Goal: Task Accomplishment & Management: Manage account settings

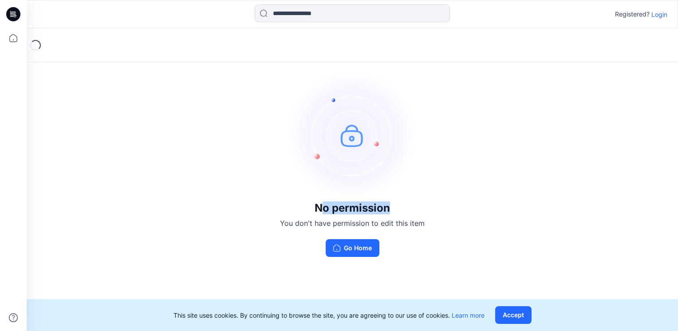
drag, startPoint x: 319, startPoint y: 210, endPoint x: 407, endPoint y: 210, distance: 87.9
click at [407, 210] on h3 "No permission" at bounding box center [352, 208] width 145 height 12
drag, startPoint x: 407, startPoint y: 210, endPoint x: 448, endPoint y: 210, distance: 41.7
click at [448, 210] on div "No permission You don't have permission to edit this item Go Home" at bounding box center [353, 162] width 652 height 269
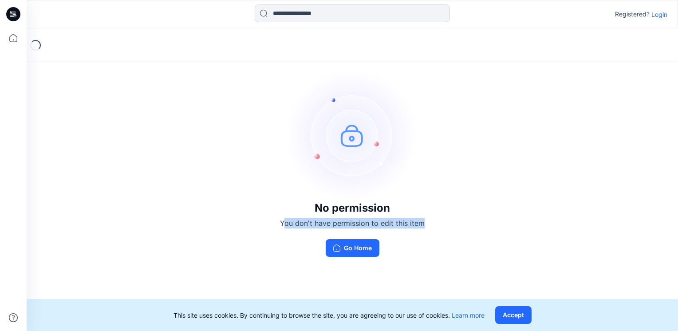
drag, startPoint x: 284, startPoint y: 223, endPoint x: 449, endPoint y: 223, distance: 165.1
click at [449, 223] on div "No permission You don't have permission to edit this item Go Home" at bounding box center [353, 162] width 652 height 269
drag, startPoint x: 449, startPoint y: 223, endPoint x: 456, endPoint y: 230, distance: 10.4
click at [456, 230] on div "No permission You don't have permission to edit this item Go Home" at bounding box center [353, 162] width 652 height 269
click at [455, 235] on div "No permission You don't have permission to edit this item Go Home" at bounding box center [353, 162] width 652 height 269
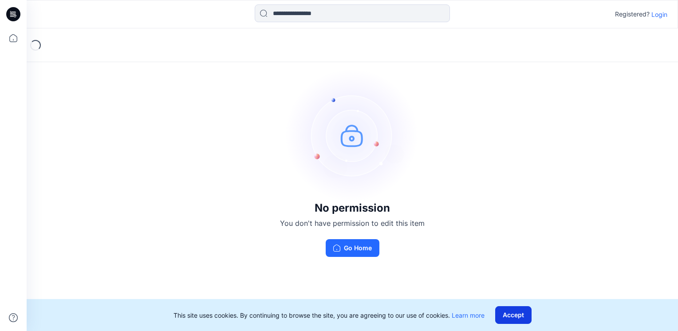
click at [515, 320] on button "Accept" at bounding box center [513, 315] width 36 height 18
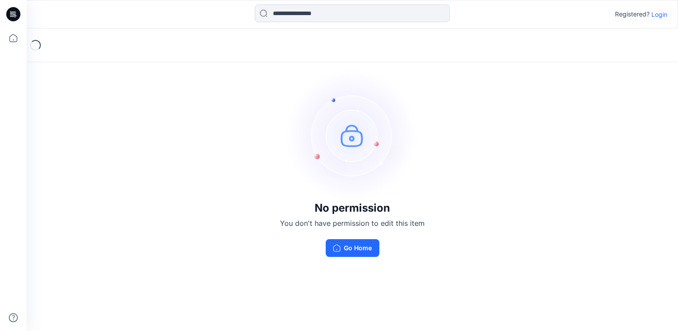
click at [488, 111] on div "No permission You don't have permission to edit this item Go Home" at bounding box center [353, 162] width 652 height 269
